Goal: Information Seeking & Learning: Learn about a topic

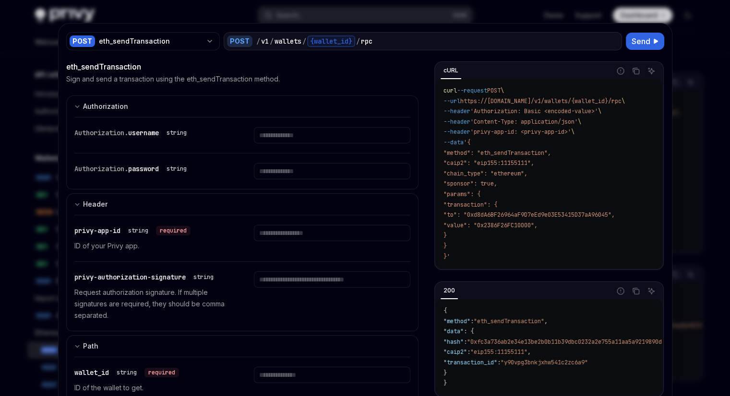
click at [42, 94] on div at bounding box center [365, 198] width 730 height 396
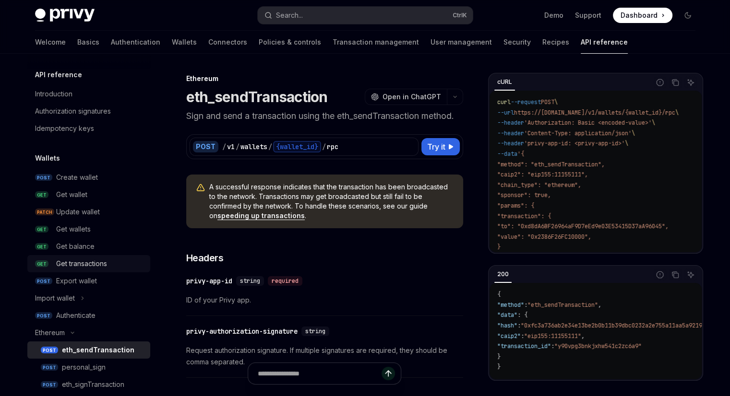
click at [89, 260] on div "Get transactions" at bounding box center [81, 264] width 51 height 12
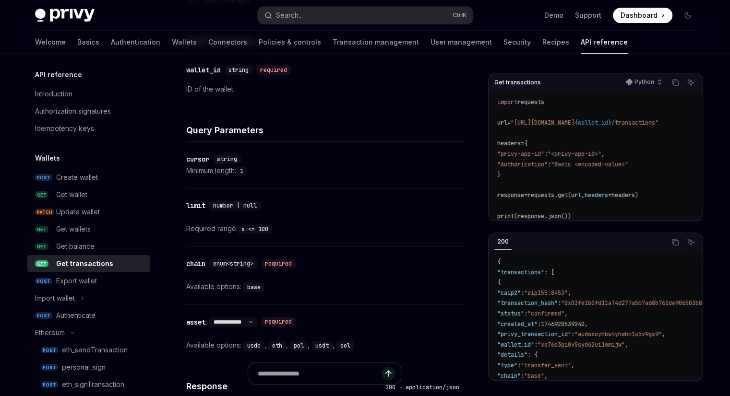
scroll to position [432, 0]
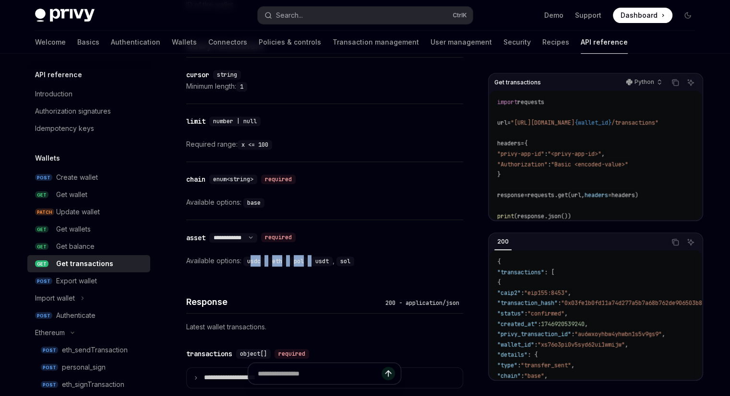
drag, startPoint x: 251, startPoint y: 256, endPoint x: 340, endPoint y: 261, distance: 88.9
click at [333, 260] on div "Available options: usdc , eth , pol , usdt , sol" at bounding box center [324, 261] width 277 height 12
click at [411, 263] on div "Available options: usdc , eth , pol , usdt , sol" at bounding box center [324, 261] width 277 height 12
click at [247, 202] on code "base" at bounding box center [253, 203] width 21 height 10
click at [248, 202] on code "base" at bounding box center [253, 203] width 21 height 10
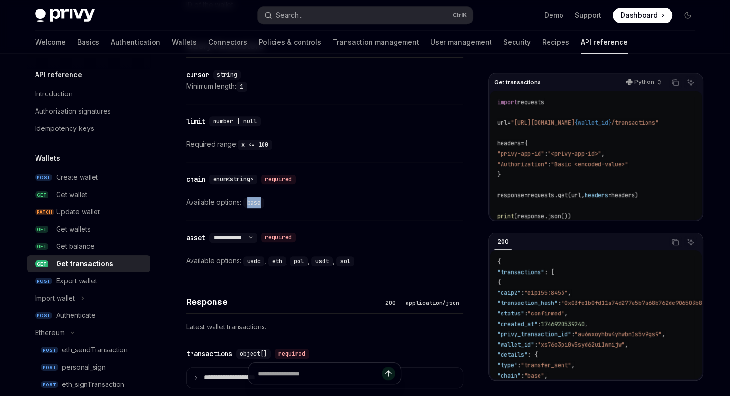
click at [248, 201] on code "base" at bounding box center [253, 203] width 21 height 10
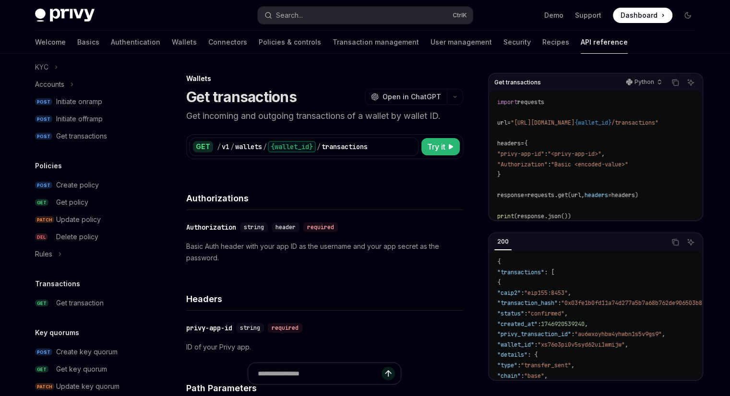
scroll to position [576, 0]
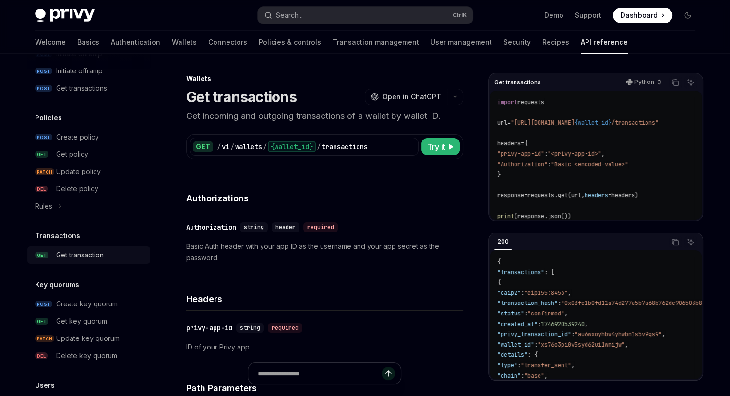
click at [105, 260] on div "Get transaction" at bounding box center [100, 255] width 88 height 12
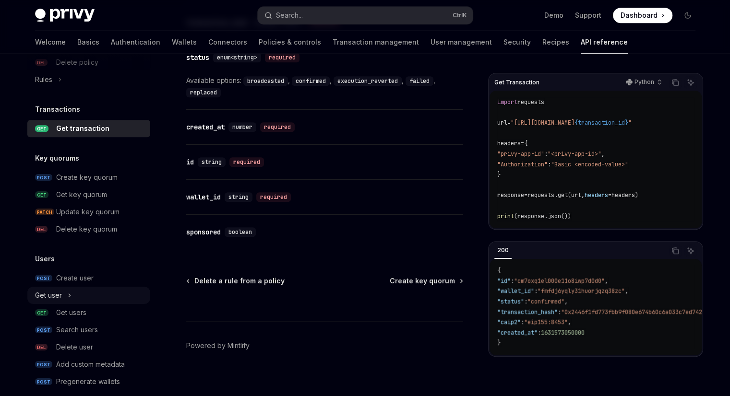
scroll to position [716, 0]
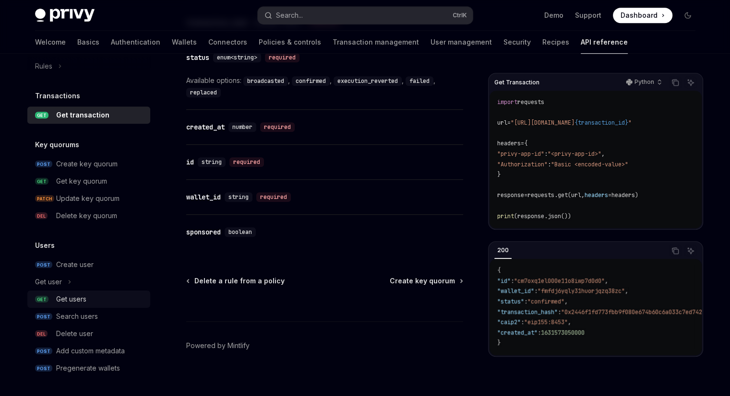
click at [111, 294] on div "Get users" at bounding box center [100, 300] width 88 height 12
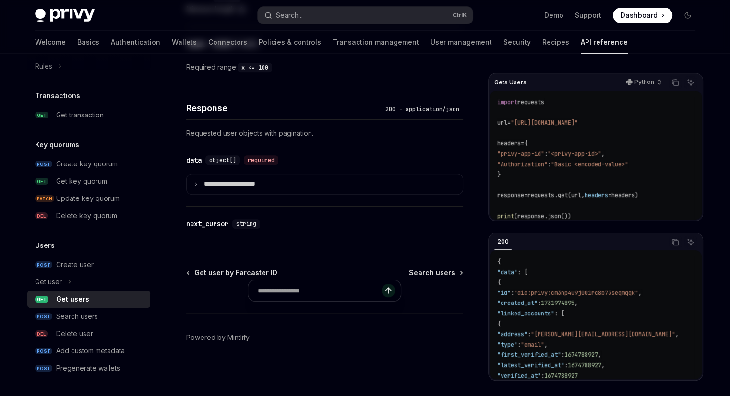
type textarea "*"
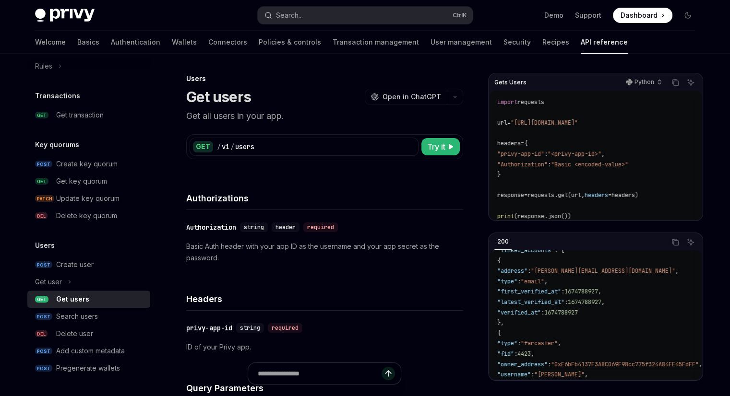
scroll to position [48, 0]
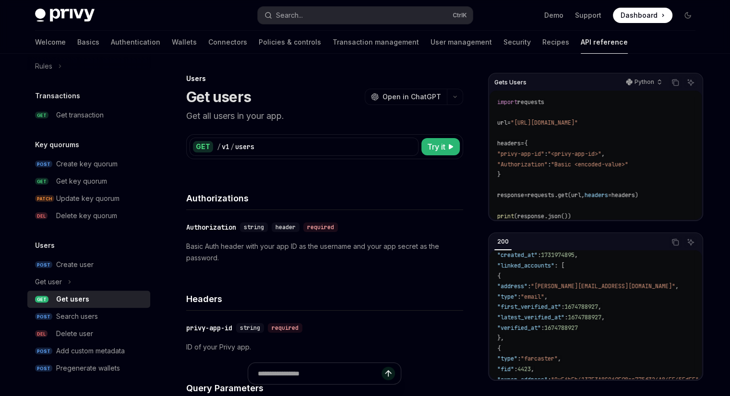
click at [631, 17] on span "Dashboard" at bounding box center [638, 16] width 37 height 10
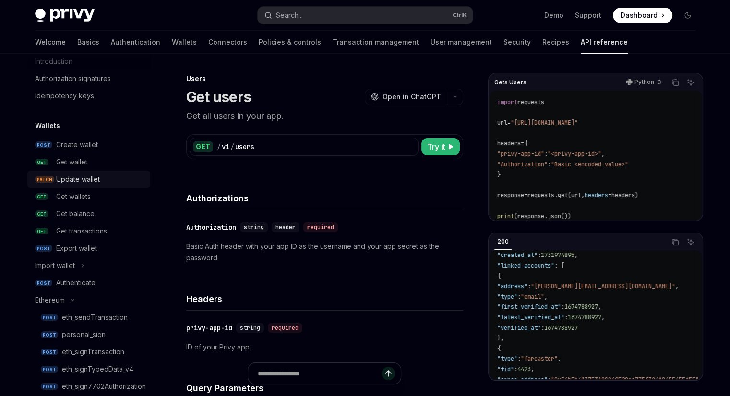
scroll to position [48, 0]
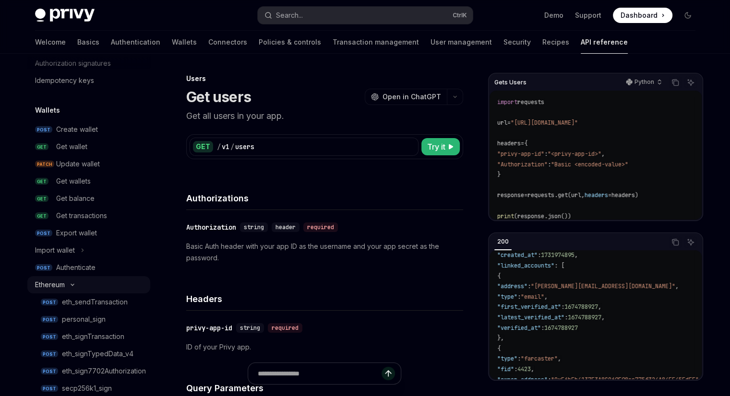
click at [73, 287] on button "Ethereum" at bounding box center [88, 284] width 123 height 17
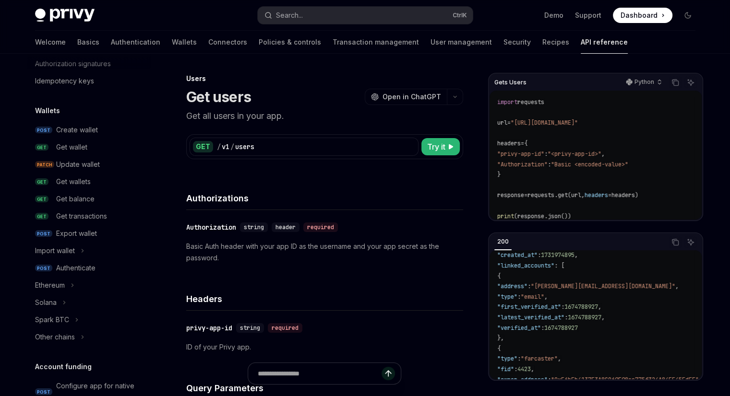
scroll to position [0, 0]
